Goal: Find specific page/section: Find specific page/section

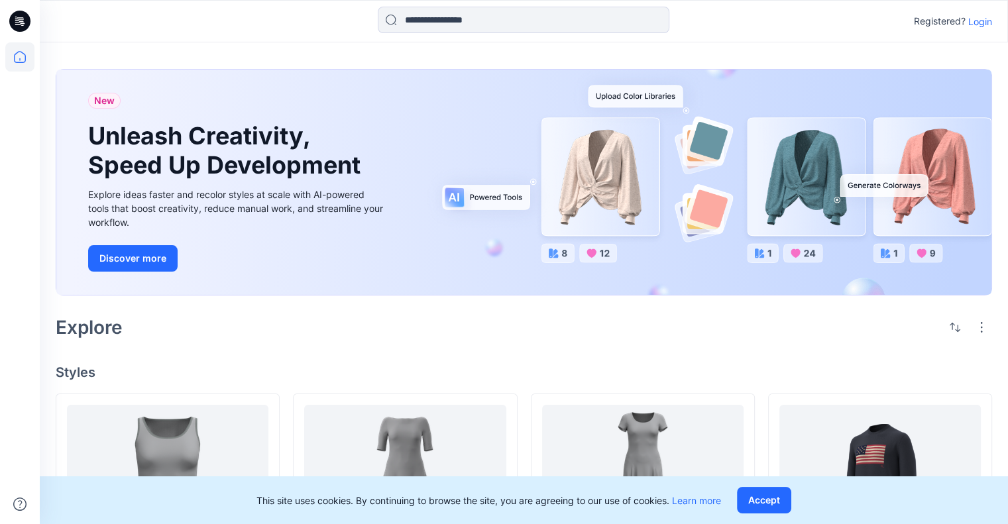
click at [980, 19] on p "Login" at bounding box center [980, 22] width 24 height 14
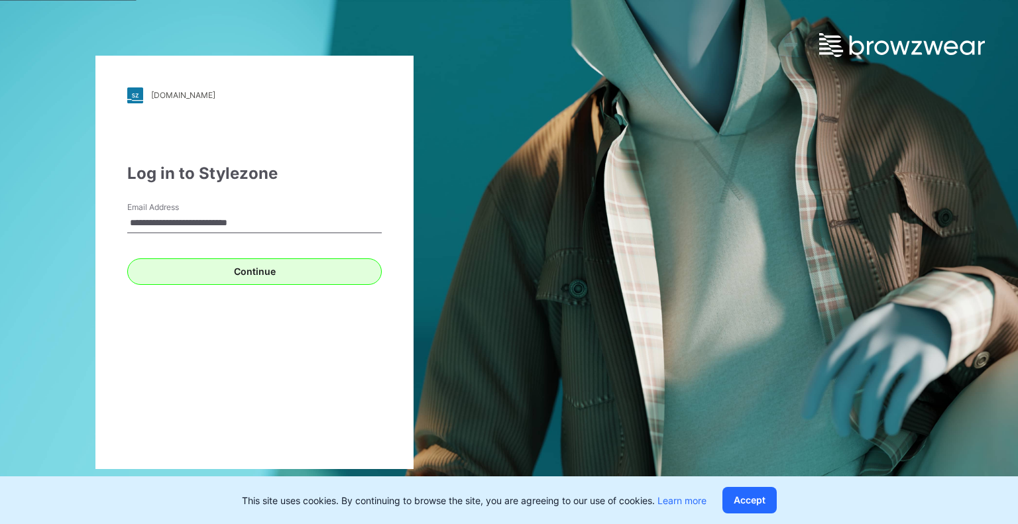
type input "**********"
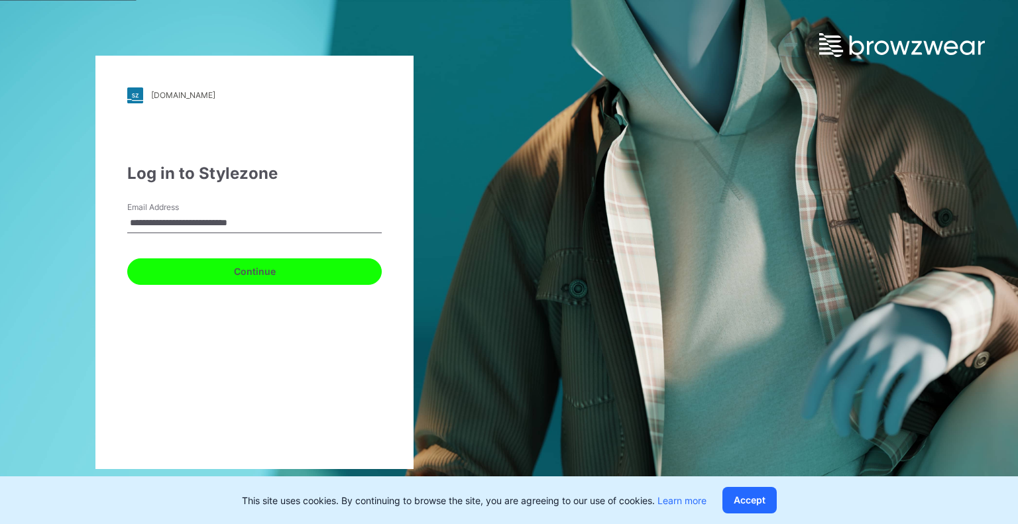
click at [208, 276] on button "Continue" at bounding box center [254, 271] width 254 height 27
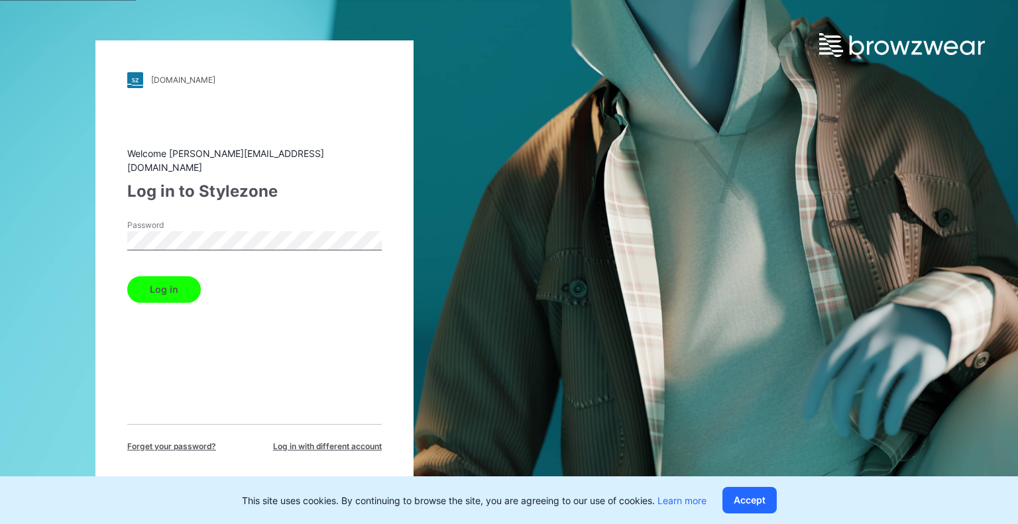
click at [173, 281] on button "Log in" at bounding box center [164, 289] width 74 height 27
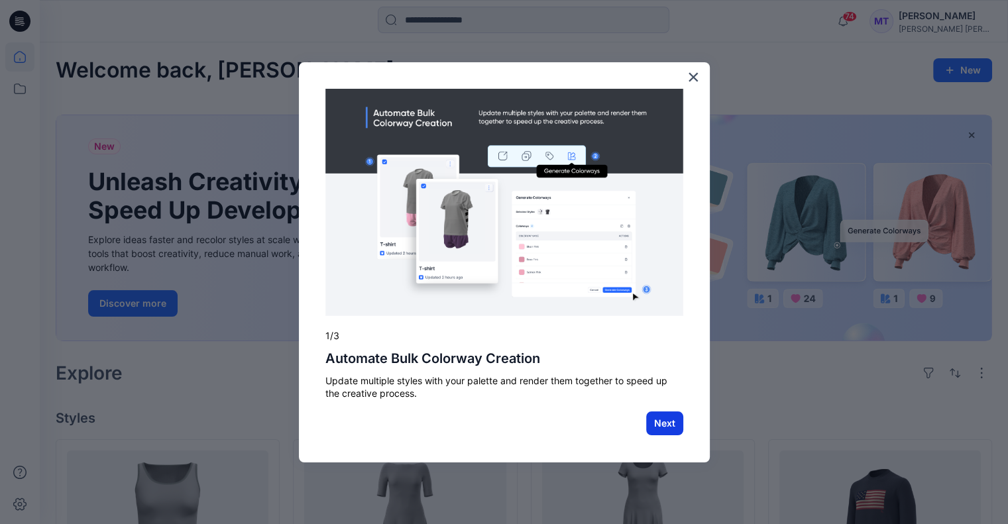
click at [664, 423] on button "Next" at bounding box center [664, 423] width 37 height 24
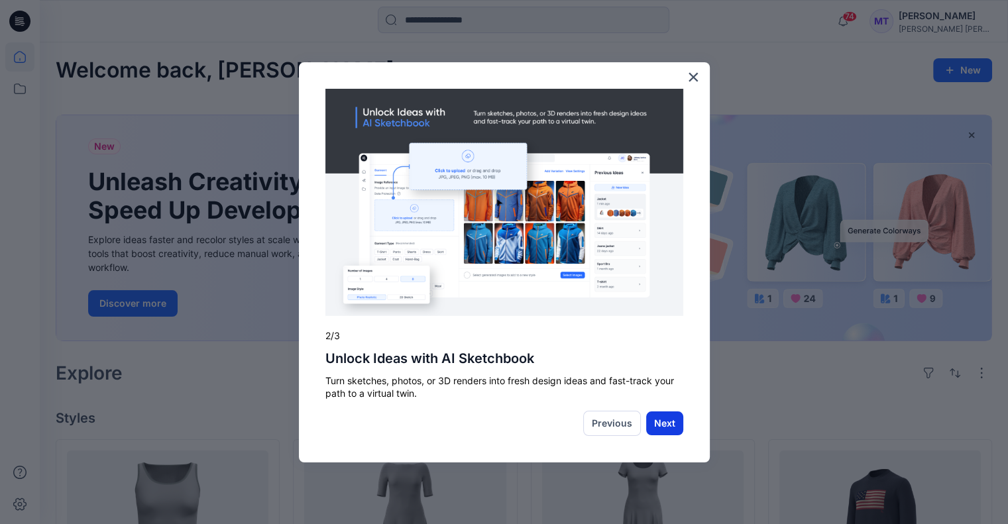
click at [663, 419] on button "Next" at bounding box center [664, 423] width 37 height 24
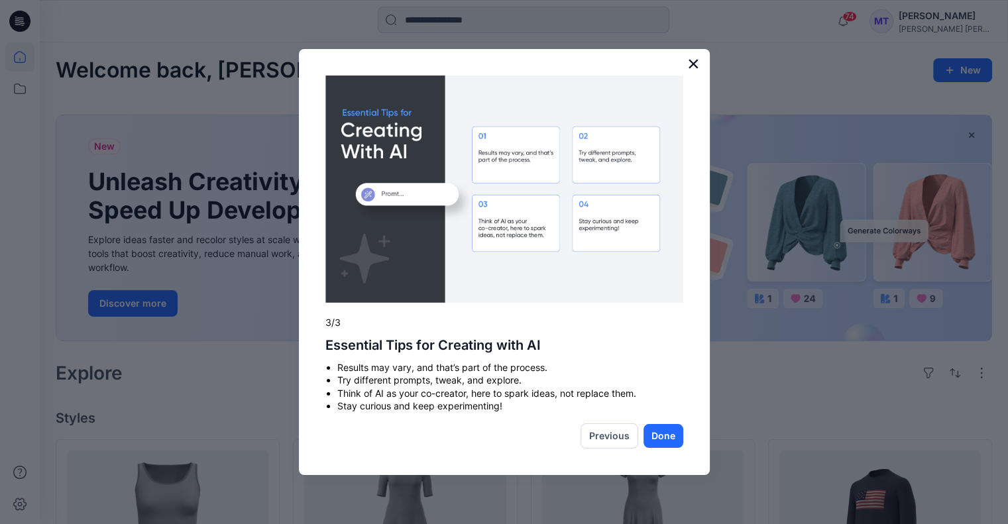
click at [690, 64] on button "×" at bounding box center [693, 63] width 13 height 21
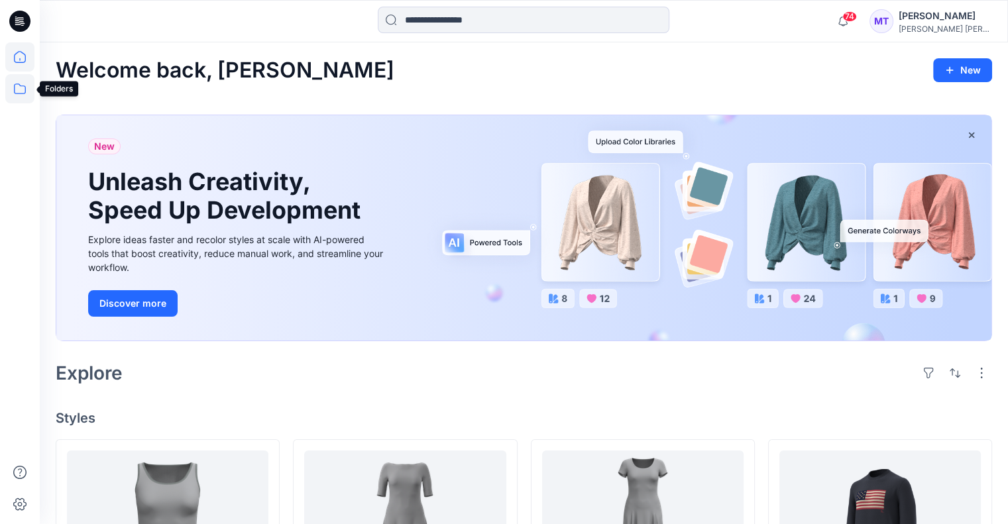
click at [23, 85] on icon at bounding box center [20, 88] width 12 height 11
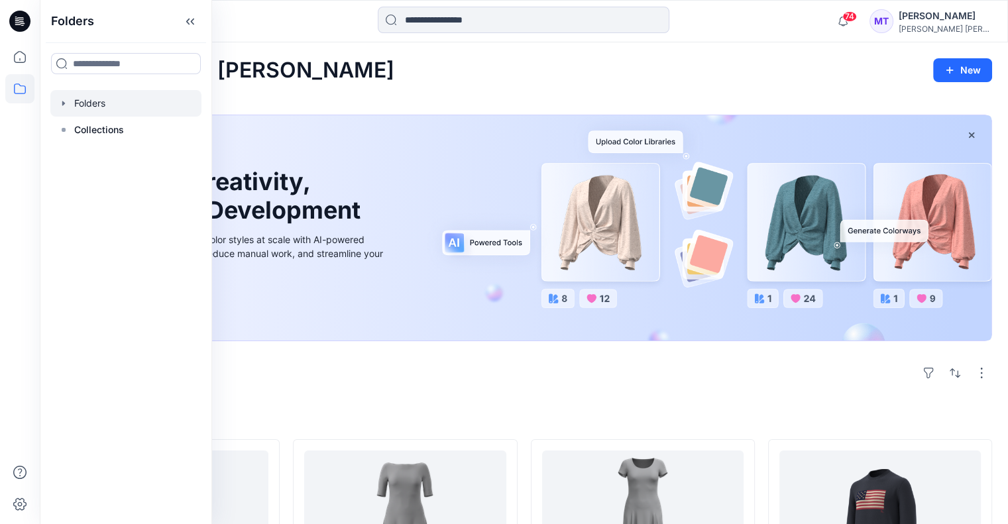
click at [87, 105] on div at bounding box center [125, 103] width 151 height 27
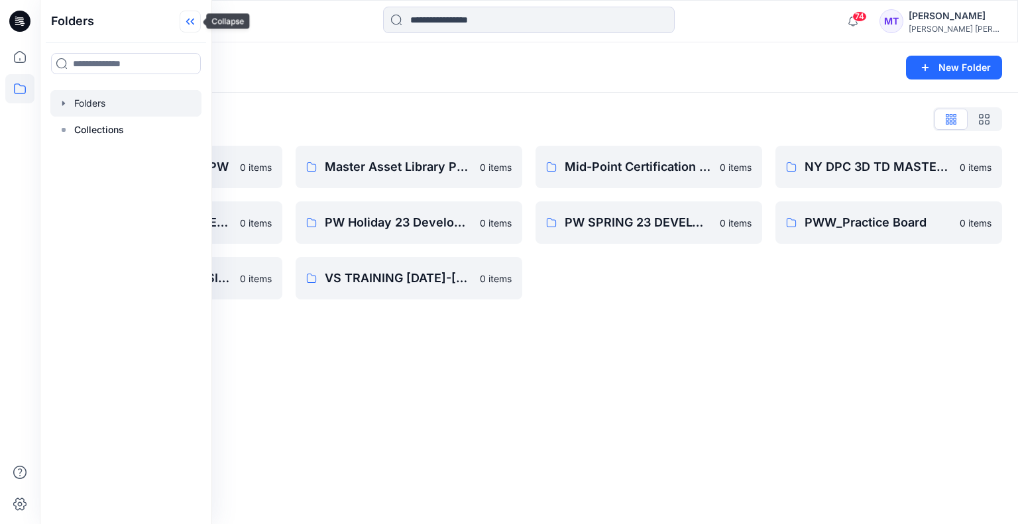
click at [187, 23] on icon at bounding box center [190, 22] width 21 height 22
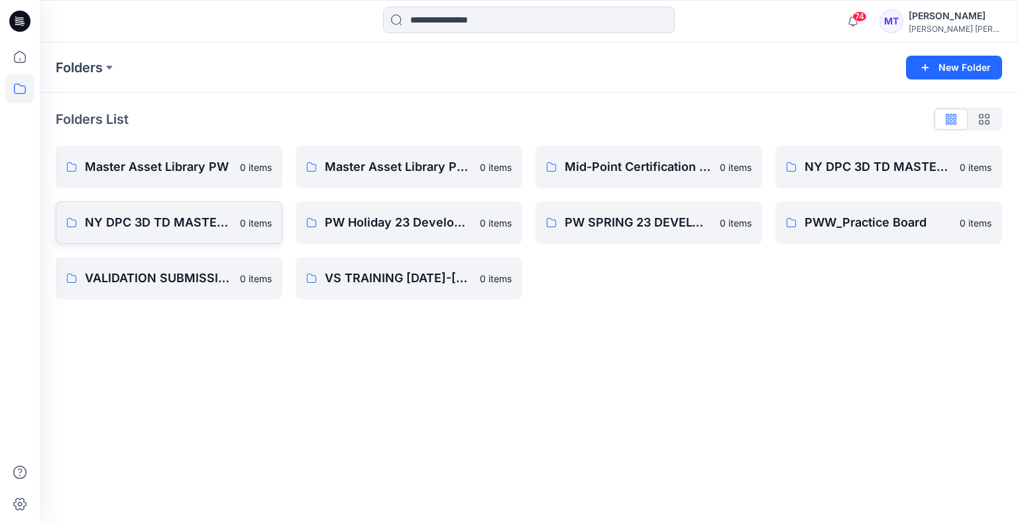
click at [152, 223] on p "NY DPC 3D TD MASTER PW LIBRARY" at bounding box center [158, 222] width 147 height 19
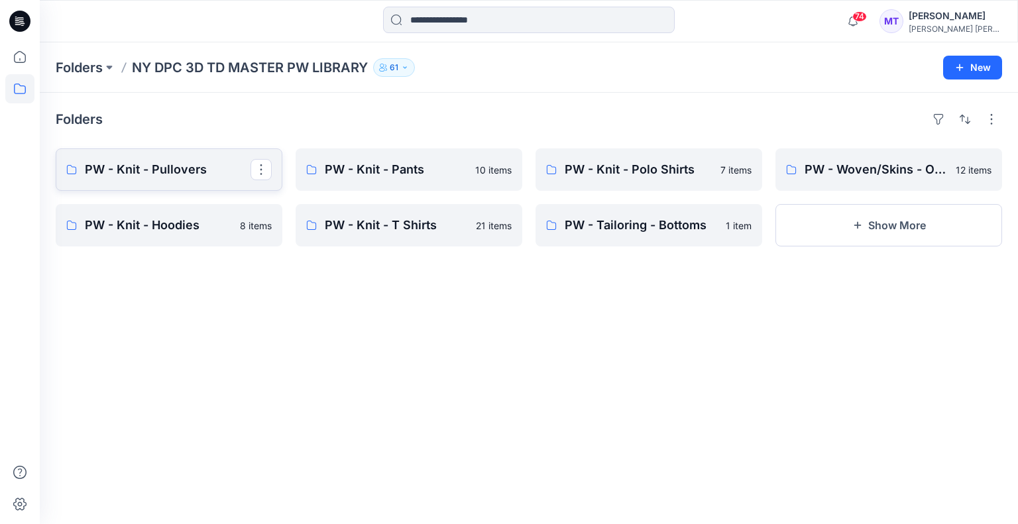
click at [165, 172] on p "PW - Knit - Pullovers" at bounding box center [168, 169] width 166 height 19
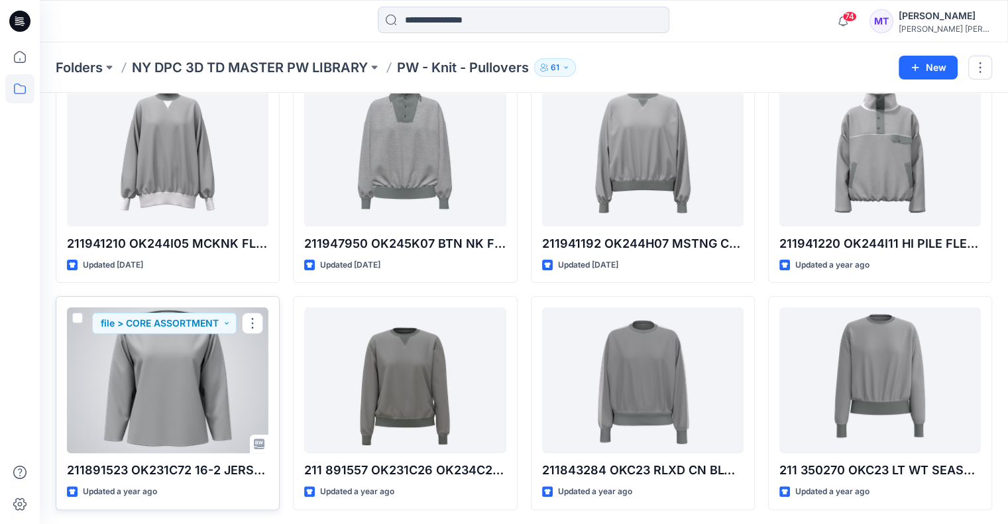
scroll to position [107, 0]
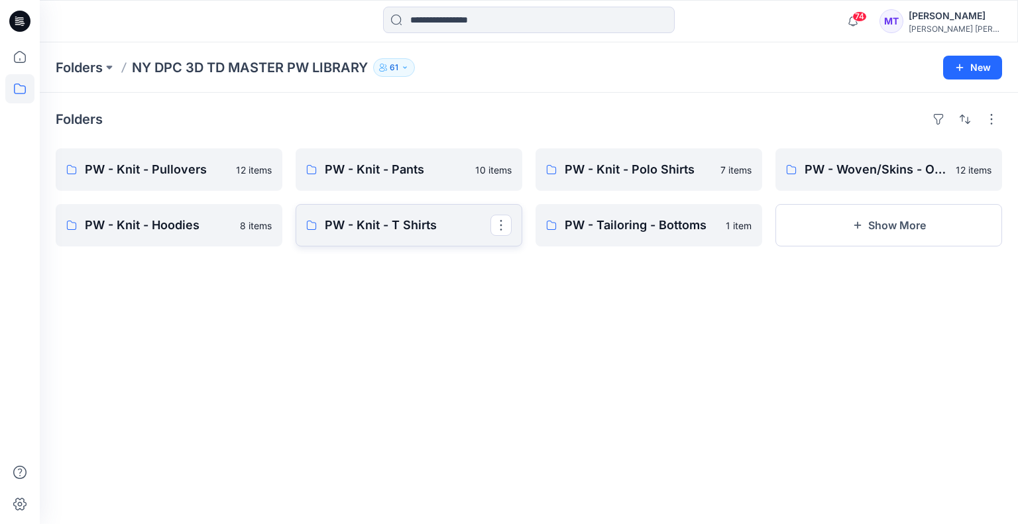
click at [392, 223] on p "PW - Knit - T Shirts" at bounding box center [408, 225] width 166 height 19
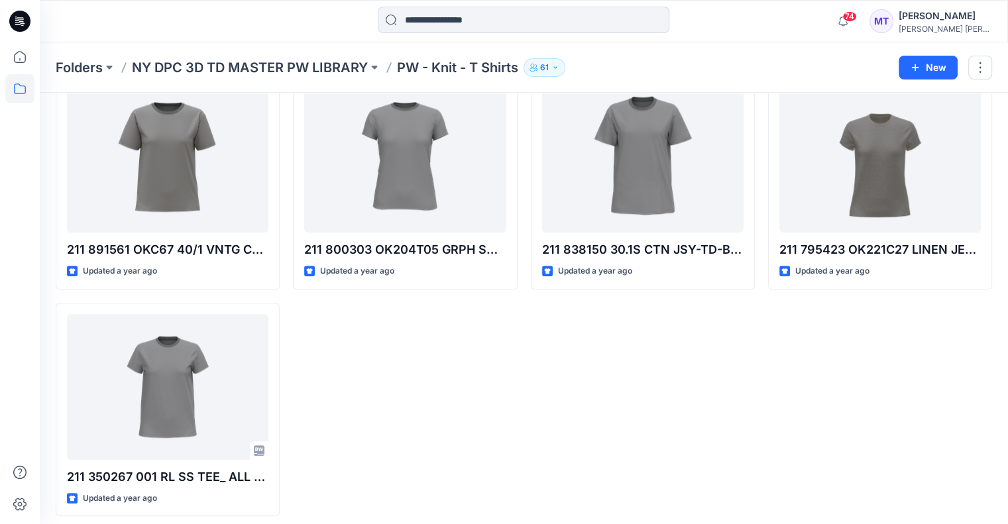
scroll to position [987, 0]
